Goal: Information Seeking & Learning: Learn about a topic

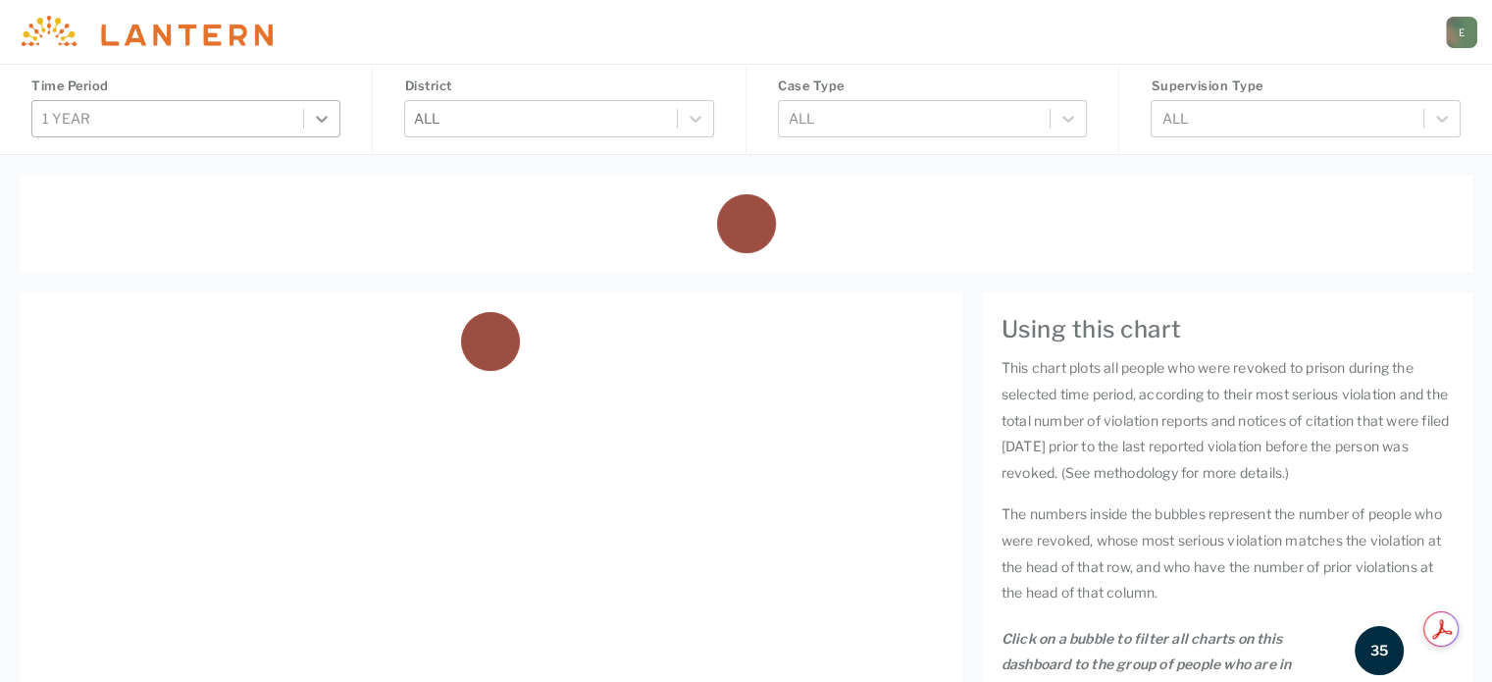
click at [312, 113] on icon at bounding box center [322, 119] width 20 height 20
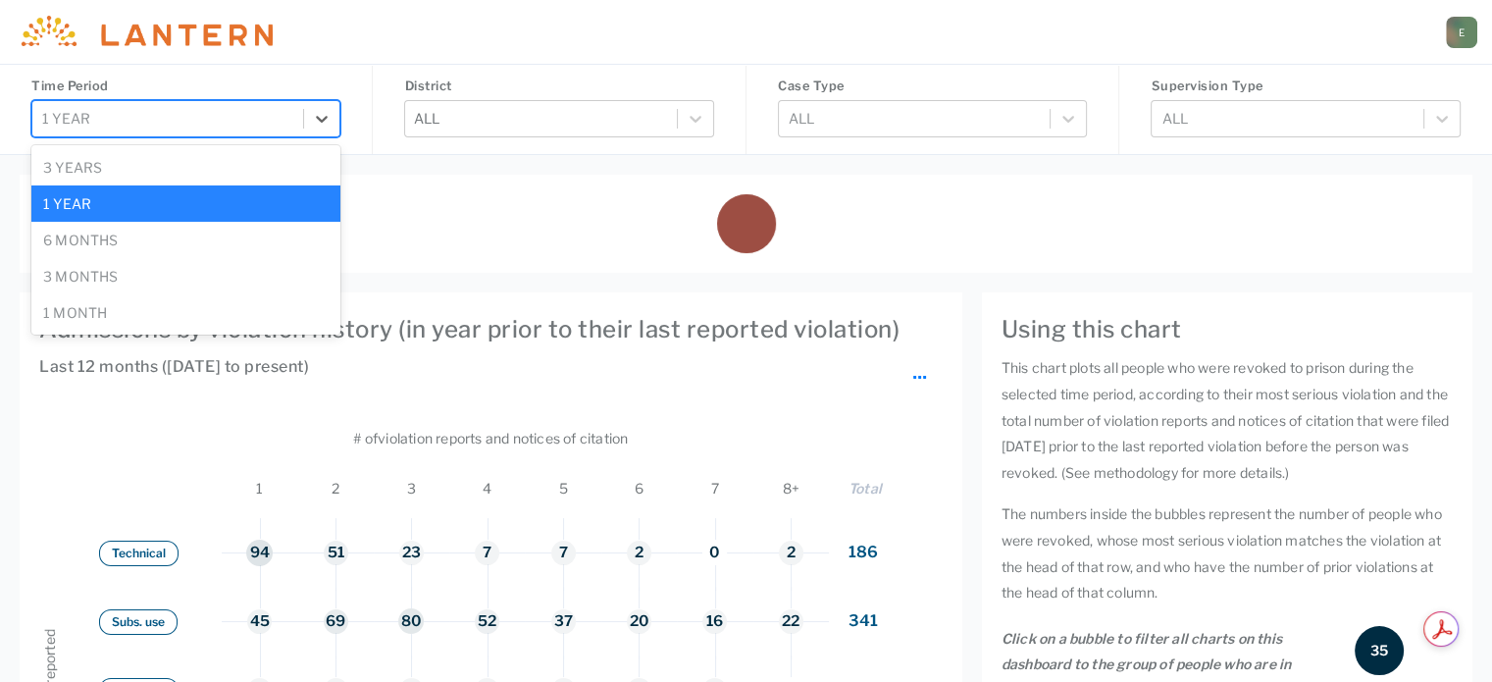
click at [263, 228] on div "6 months" at bounding box center [185, 240] width 309 height 36
click at [55, 242] on div at bounding box center [745, 223] width 1413 height 59
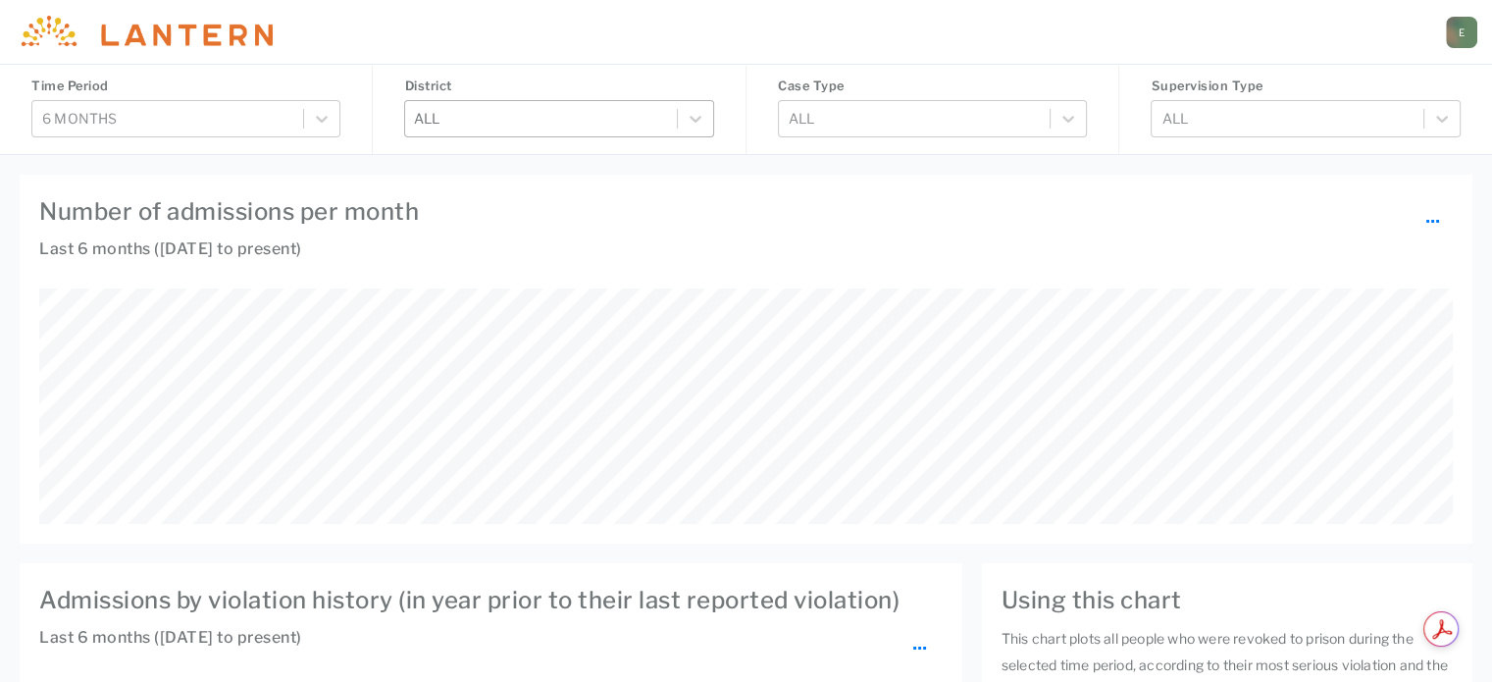
scroll to position [235, 1412]
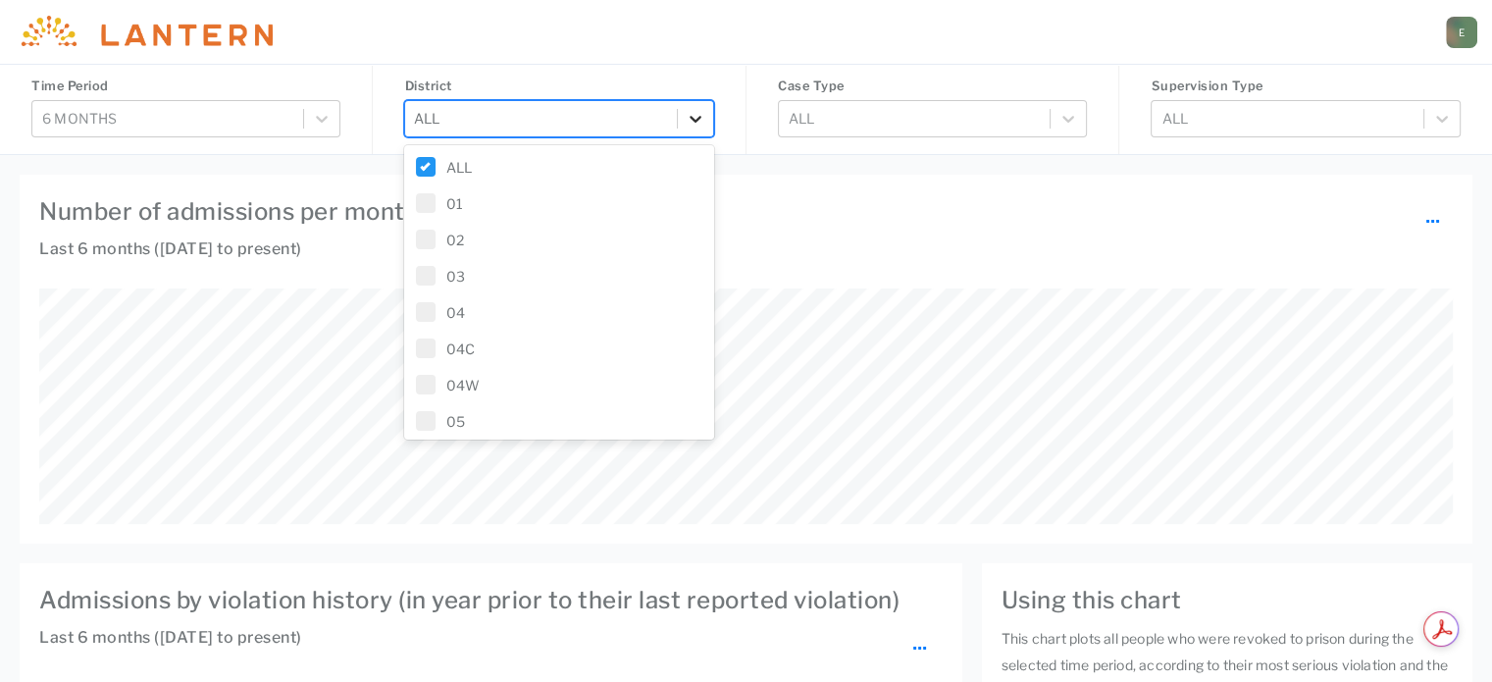
click at [698, 107] on div at bounding box center [695, 118] width 35 height 35
click at [432, 177] on label "ALL" at bounding box center [558, 167] width 285 height 21
click at [418, 209] on label "07B" at bounding box center [558, 199] width 285 height 21
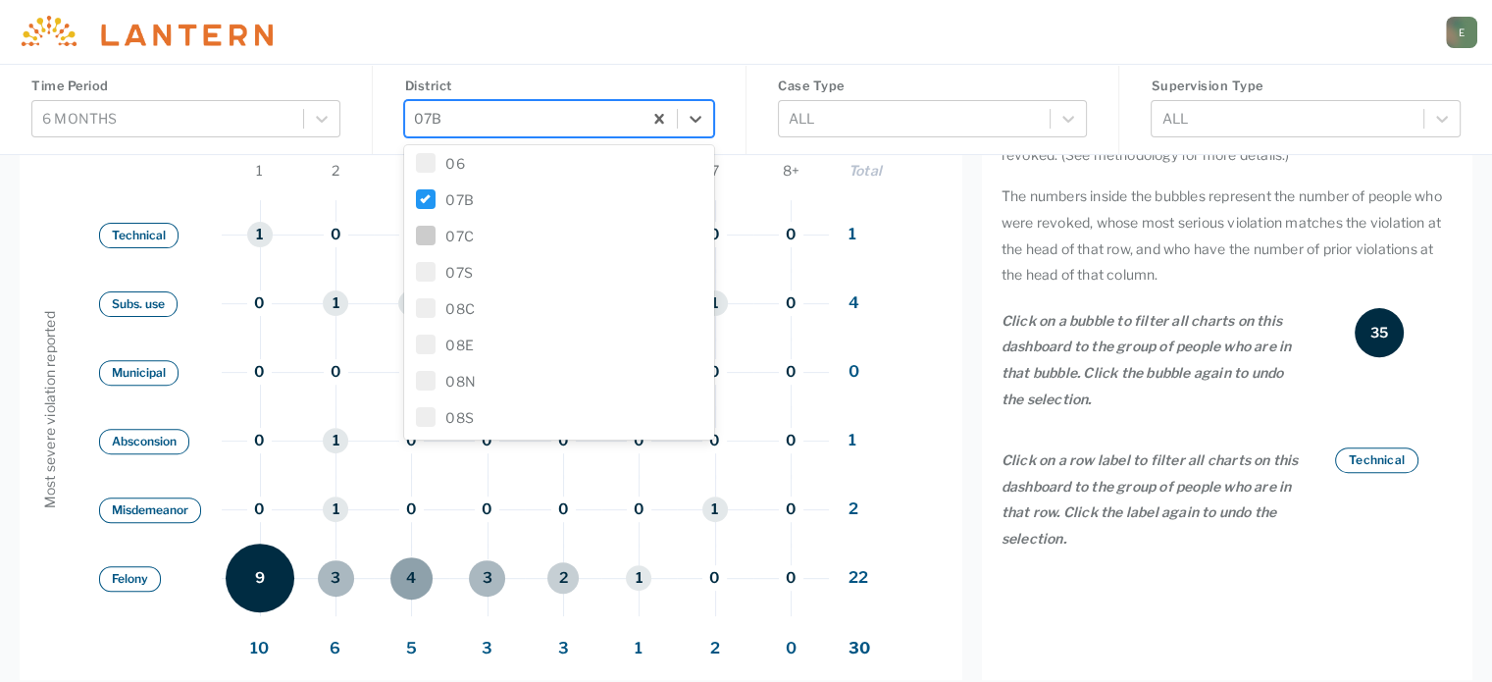
scroll to position [981, 0]
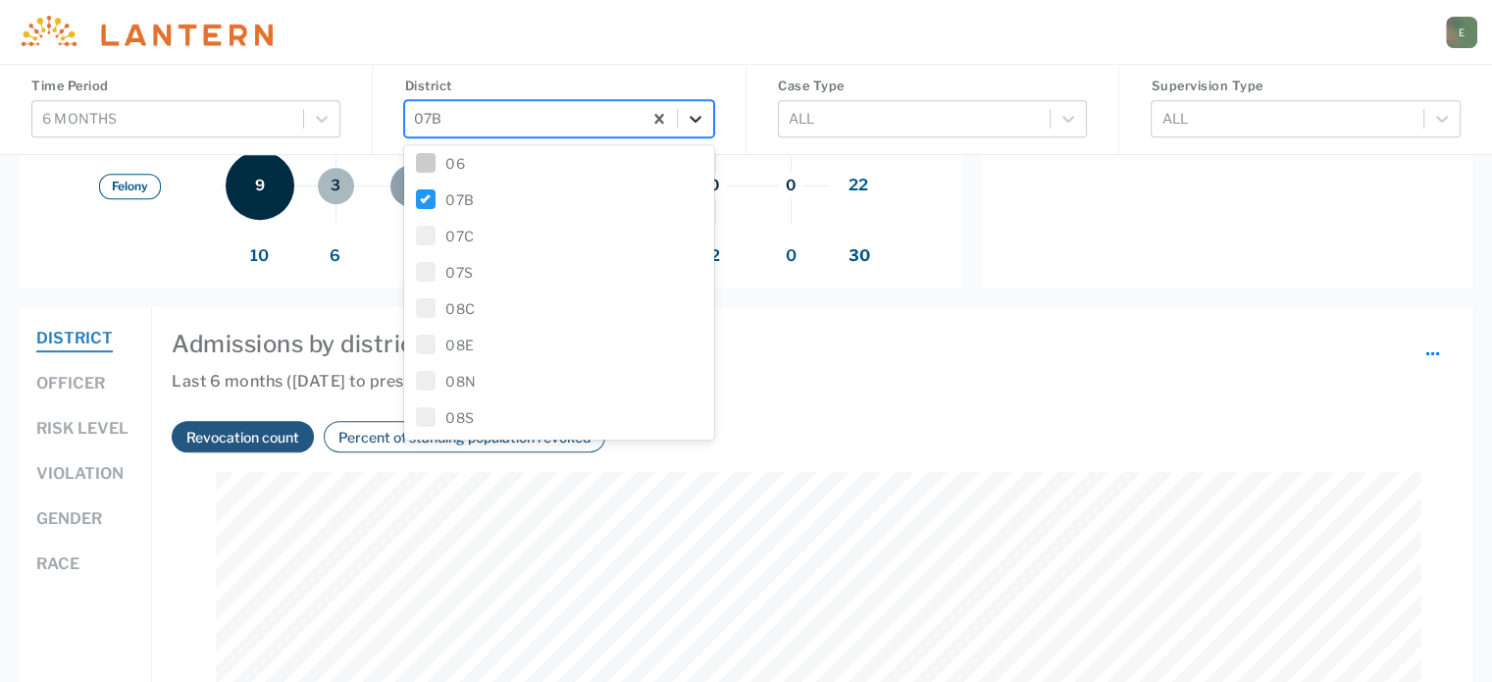
click at [688, 121] on icon at bounding box center [696, 119] width 20 height 20
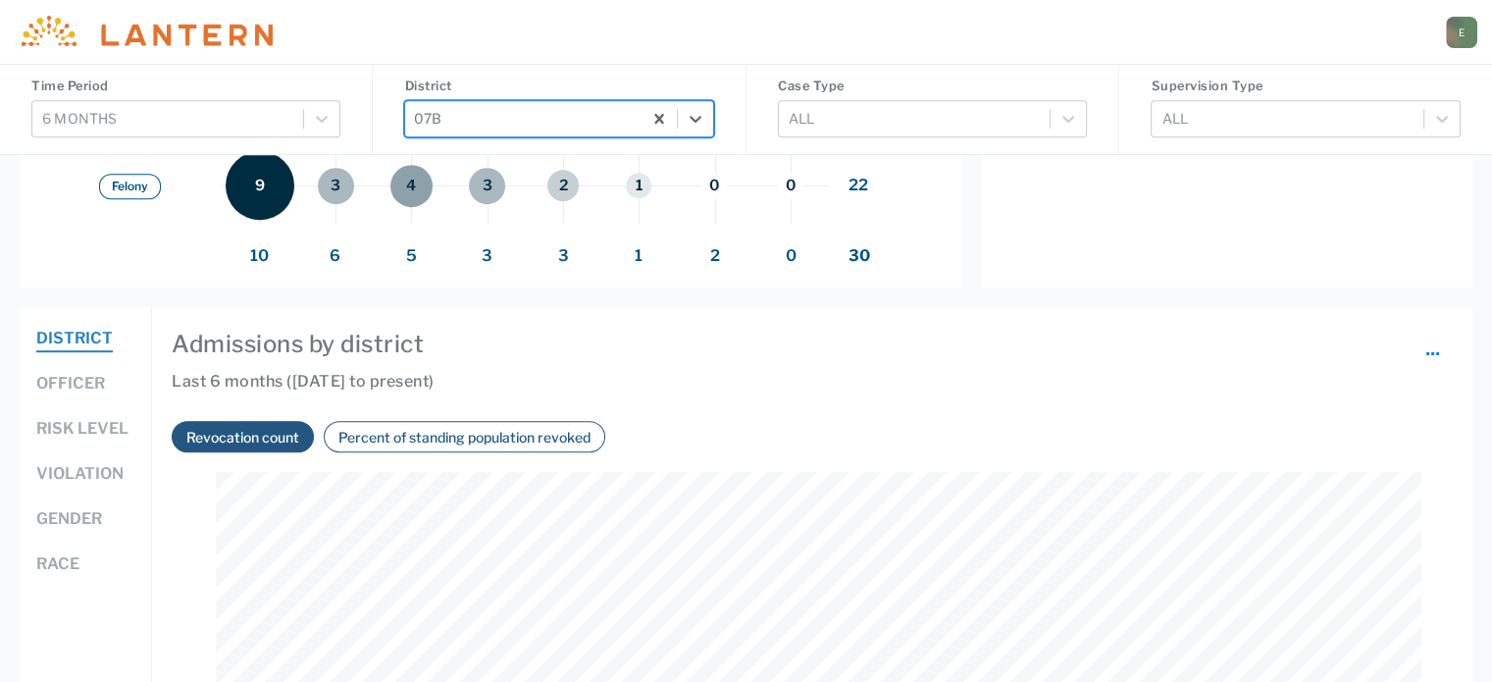
click at [76, 388] on button "Officer" at bounding box center [70, 384] width 69 height 25
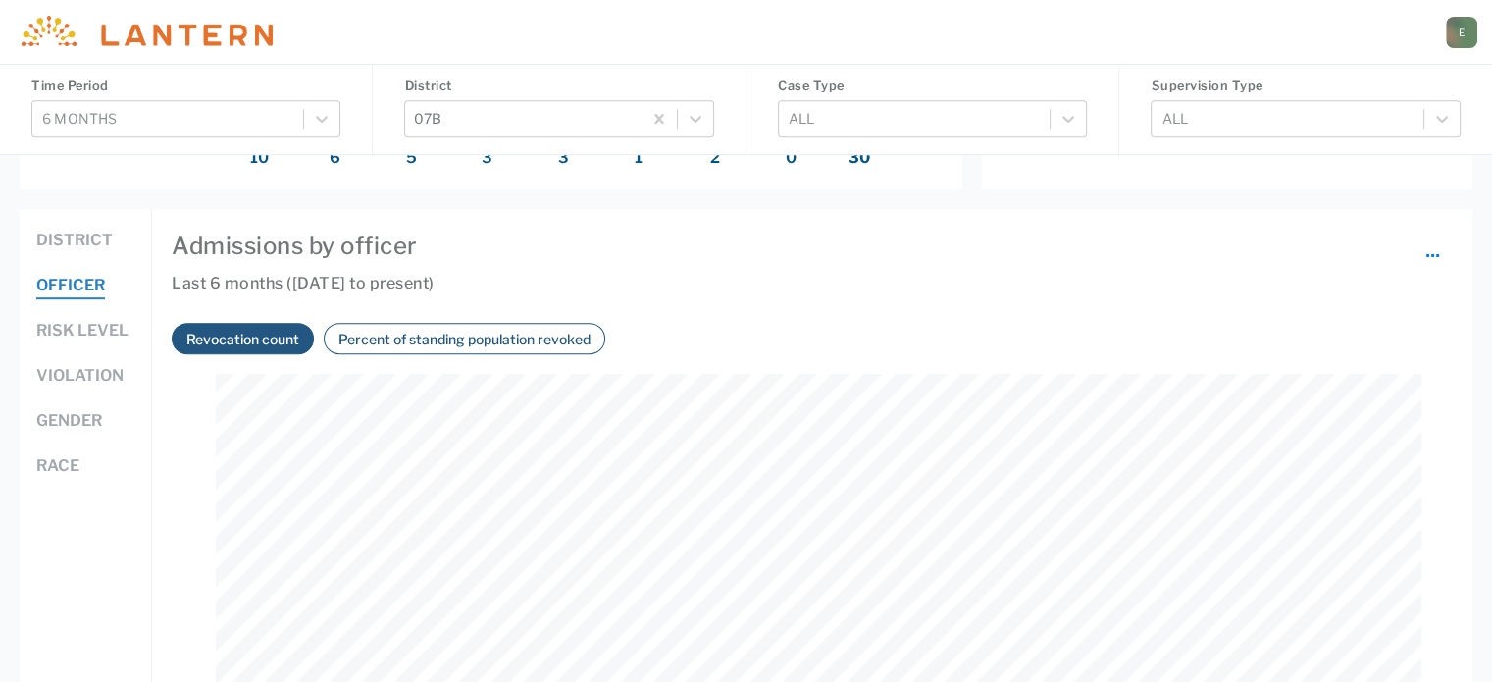
scroll to position [409, 1204]
click at [460, 335] on button "Percent of standing population revoked" at bounding box center [464, 339] width 264 height 23
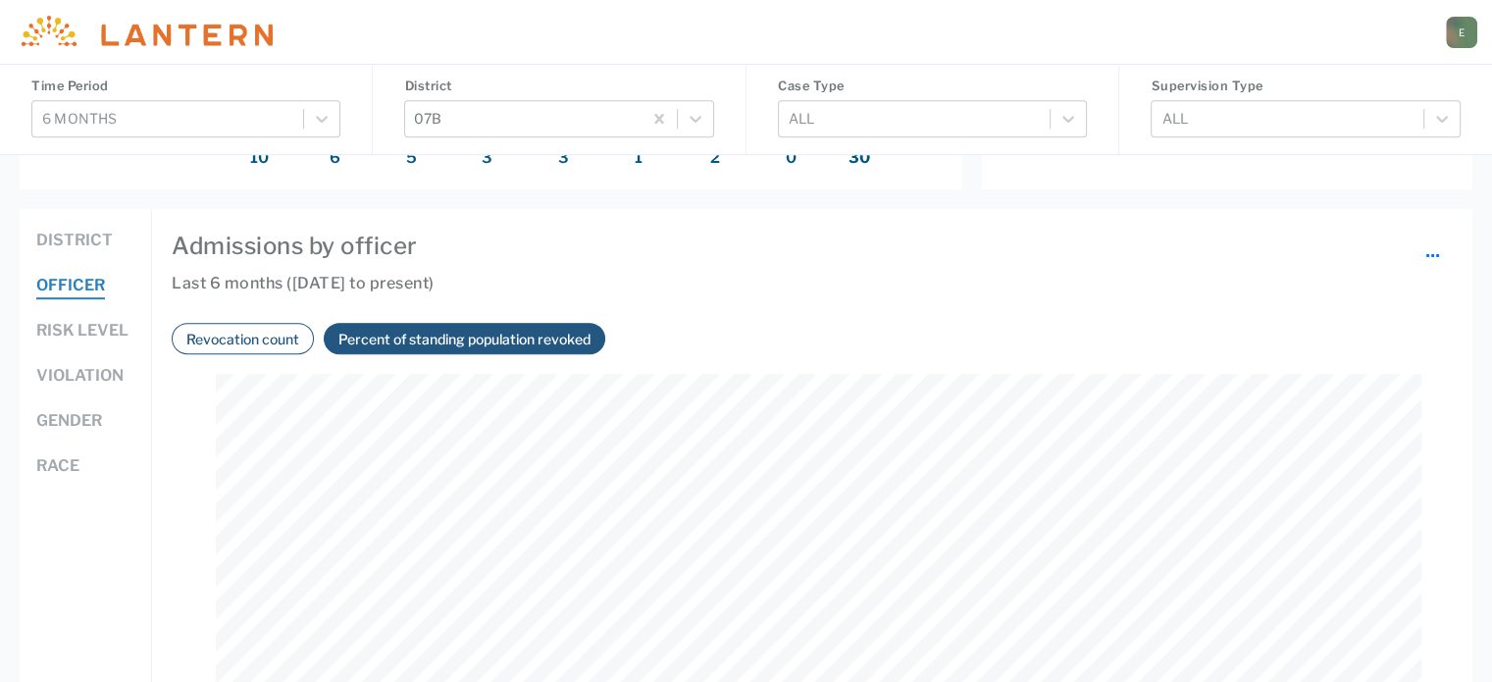
scroll to position [1275, 0]
